Goal: Transaction & Acquisition: Purchase product/service

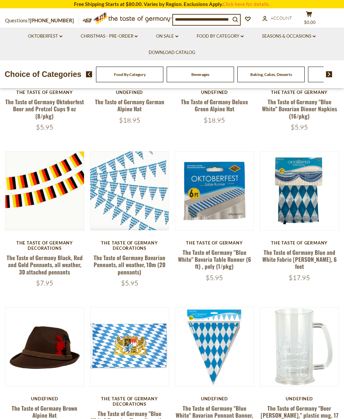
scroll to position [312, 0]
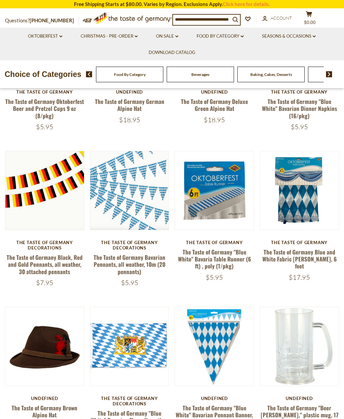
click at [225, 97] on button "Quick View" at bounding box center [214, 89] width 45 height 15
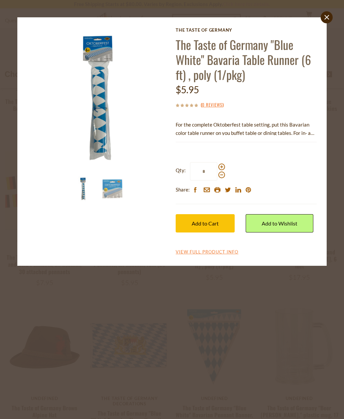
click at [220, 165] on span at bounding box center [221, 167] width 7 height 7
click at [217, 165] on input "*" at bounding box center [203, 171] width 27 height 18
type input "*"
click at [218, 223] on span "Add to Cart" at bounding box center [205, 223] width 27 height 6
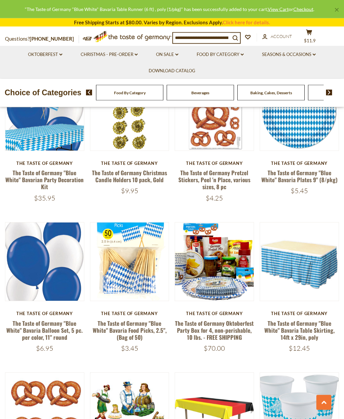
scroll to position [742, 0]
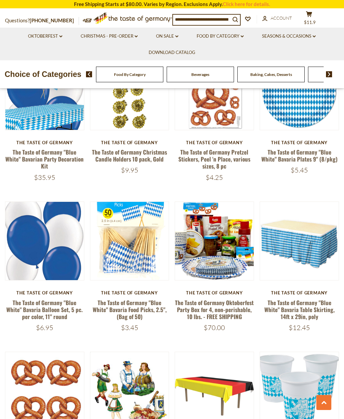
click at [136, 306] on link "The Taste of Germany "Blue White" Bavaria Food Picks, 2.5", (Bag of 50)" at bounding box center [130, 310] width 74 height 23
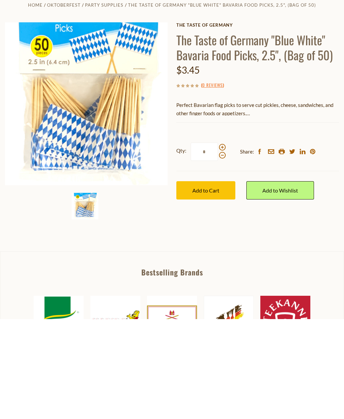
click at [214, 287] on span "Add to Cart" at bounding box center [205, 290] width 27 height 6
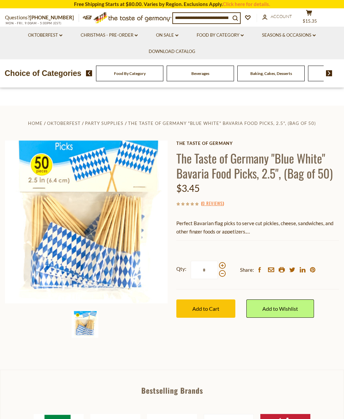
click at [47, 33] on link "Oktoberfest dropdown_arrow" at bounding box center [45, 35] width 34 height 7
click at [43, 78] on link "Party Supplies" at bounding box center [40, 76] width 32 height 6
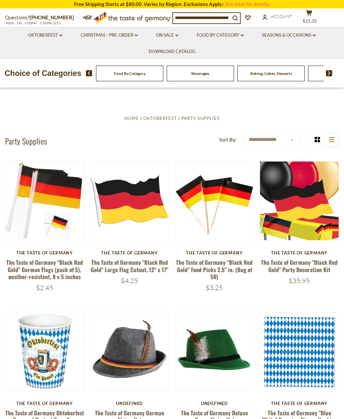
click at [221, 265] on link "The Taste of Germany "Black Red Gold" Food Picks 2.5" in. (Bag of 50)" at bounding box center [214, 269] width 77 height 23
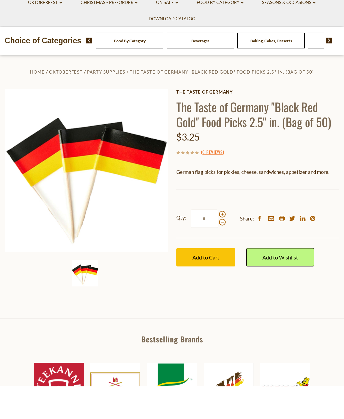
click at [217, 287] on span "Add to Cart" at bounding box center [205, 290] width 27 height 6
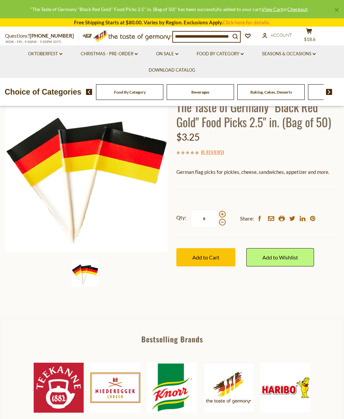
click at [53, 51] on link "Oktoberfest dropdown_arrow" at bounding box center [45, 53] width 34 height 7
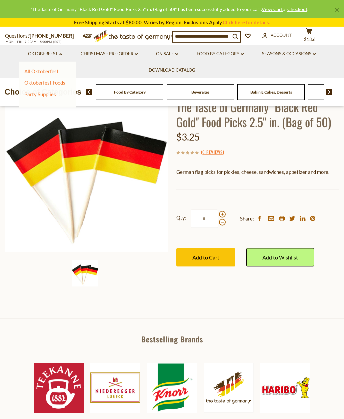
click at [53, 85] on link "Oktoberfest Foods" at bounding box center [44, 83] width 41 height 6
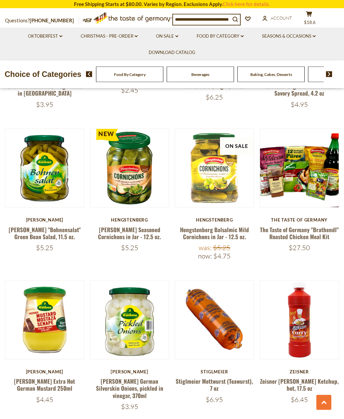
scroll to position [485, 0]
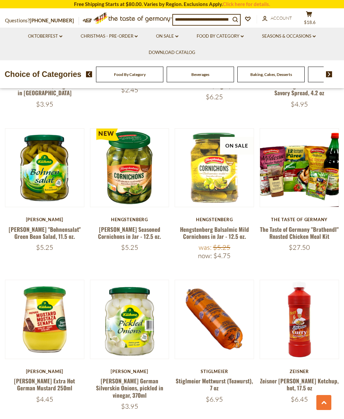
click at [48, 228] on link "[PERSON_NAME] "Bohnensalat" Green Bean Salad, 11.5 oz." at bounding box center [45, 232] width 72 height 15
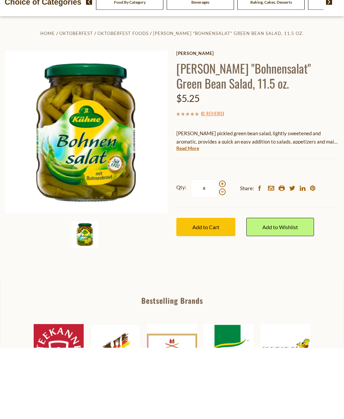
click at [223, 290] on button "Add to Cart" at bounding box center [205, 299] width 59 height 18
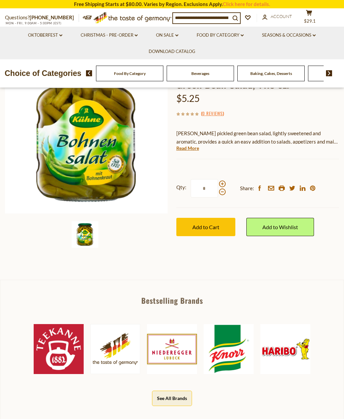
click at [47, 34] on link "Oktoberfest dropdown_arrow" at bounding box center [45, 35] width 34 height 7
click at [48, 62] on link "Oktoberfest Foods" at bounding box center [44, 64] width 41 height 6
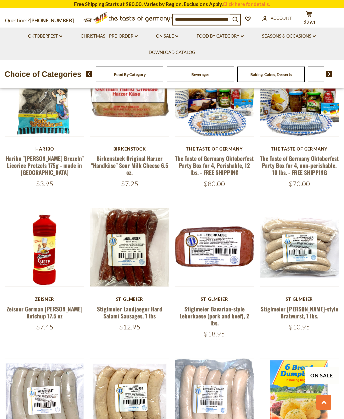
scroll to position [1016, 0]
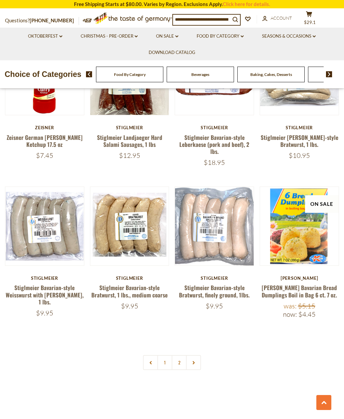
click at [198, 355] on link at bounding box center [193, 362] width 15 height 15
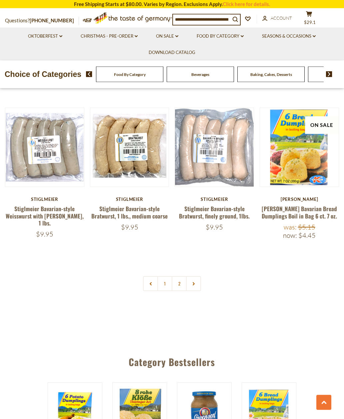
scroll to position [1267, 0]
click at [179, 276] on link "2" at bounding box center [179, 283] width 15 height 15
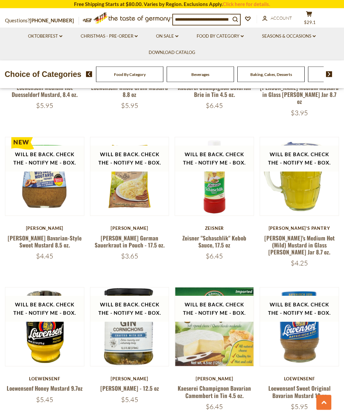
scroll to position [485, 0]
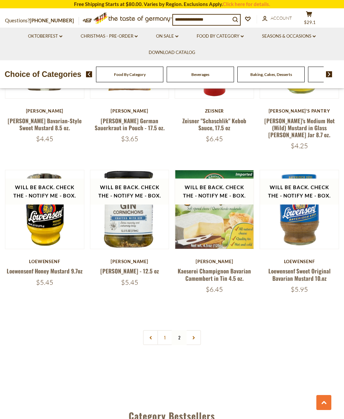
click at [193, 330] on link at bounding box center [193, 337] width 15 height 15
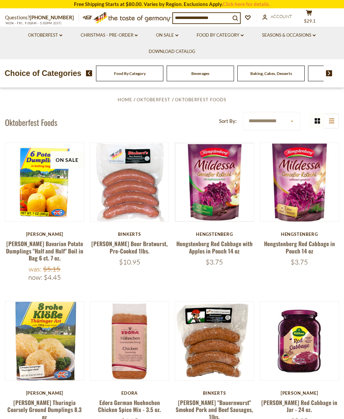
scroll to position [22, 0]
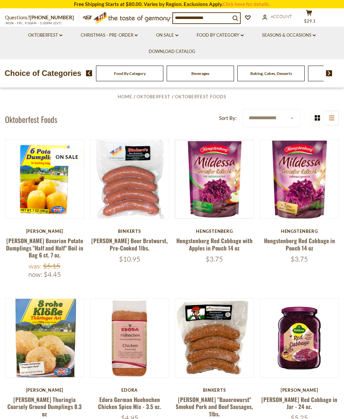
click at [309, 18] on span "$29.1" at bounding box center [310, 20] width 12 height 5
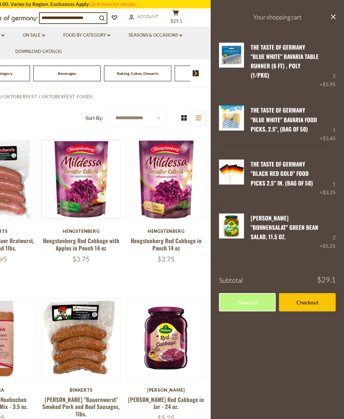
click at [304, 293] on link "Checkout" at bounding box center [307, 302] width 57 height 18
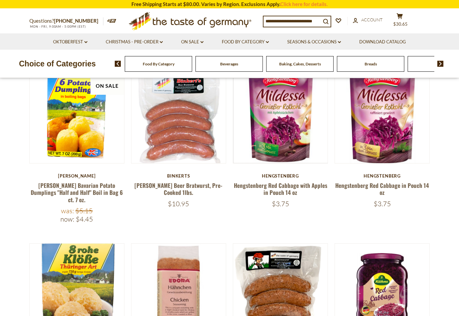
click at [399, 17] on icon at bounding box center [399, 16] width 6 height 6
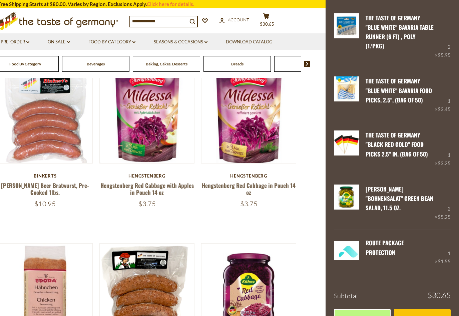
scroll to position [29, 0]
click at [422, 309] on link "Checkout" at bounding box center [422, 318] width 57 height 18
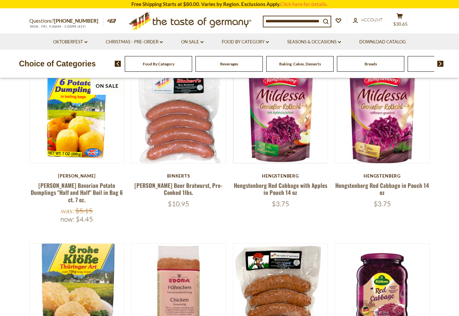
click at [403, 20] on button "cart $30.65" at bounding box center [399, 21] width 20 height 17
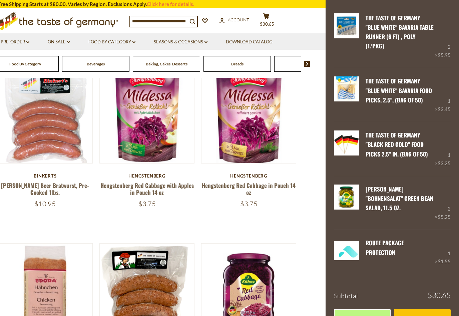
scroll to position [29, 0]
click at [427, 309] on link "Checkout" at bounding box center [422, 318] width 57 height 18
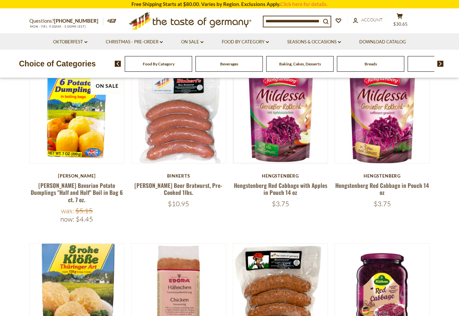
click at [400, 21] on span "$30.65" at bounding box center [400, 23] width 14 height 5
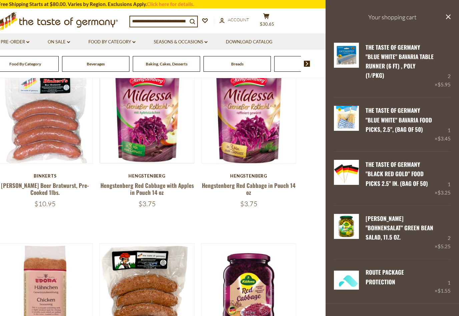
click at [370, 244] on link "Edit" at bounding box center [370, 247] width 11 height 6
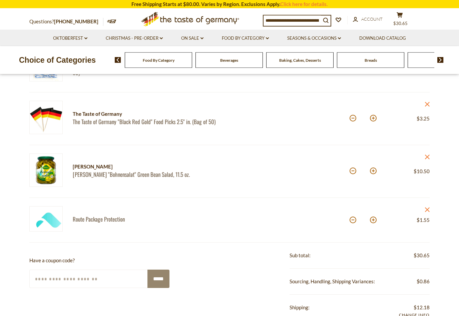
scroll to position [179, 0]
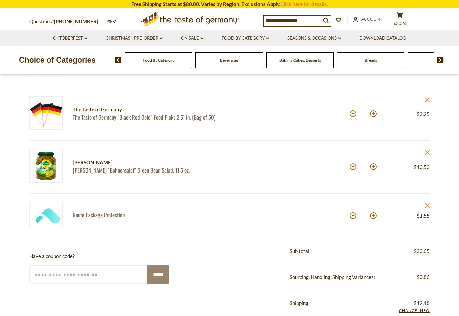
click at [355, 167] on button at bounding box center [352, 166] width 7 height 7
type input "*"
click at [406, 21] on span "$25.4" at bounding box center [400, 23] width 12 height 5
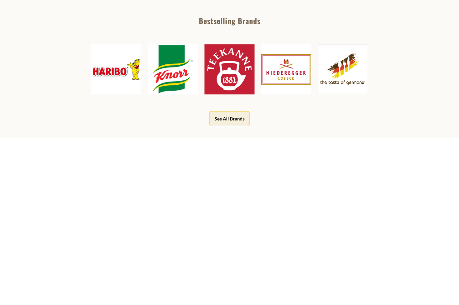
click at [274, 108] on span "Add to Cart" at bounding box center [263, 109] width 27 height 6
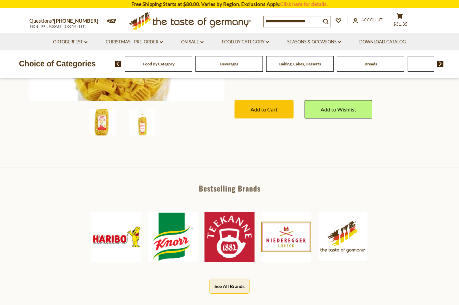
click at [401, 16] on icon at bounding box center [399, 16] width 6 height 6
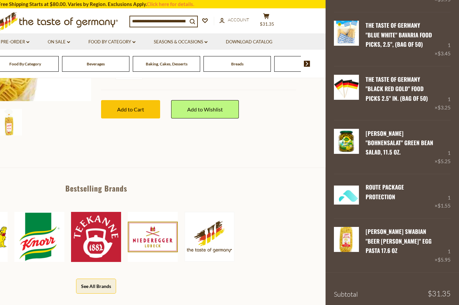
scroll to position [85, 0]
